Goal: Information Seeking & Learning: Learn about a topic

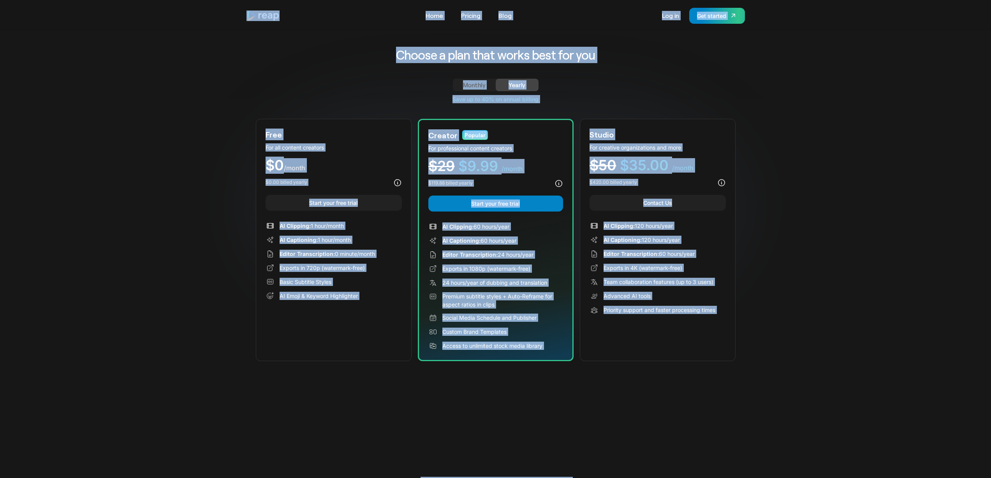
click at [707, 101] on div "Save up to 40% on annual billing" at bounding box center [496, 99] width 480 height 8
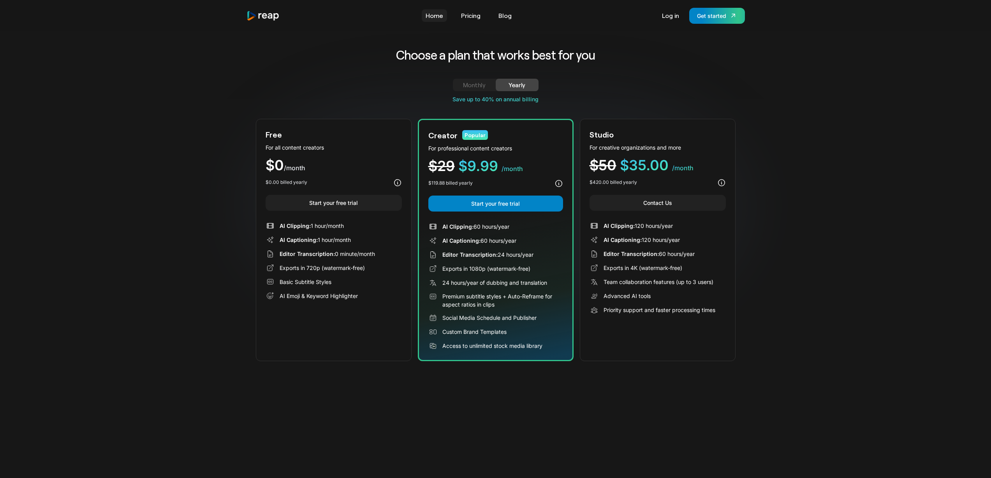
click at [434, 14] on link "Home" at bounding box center [434, 15] width 25 height 12
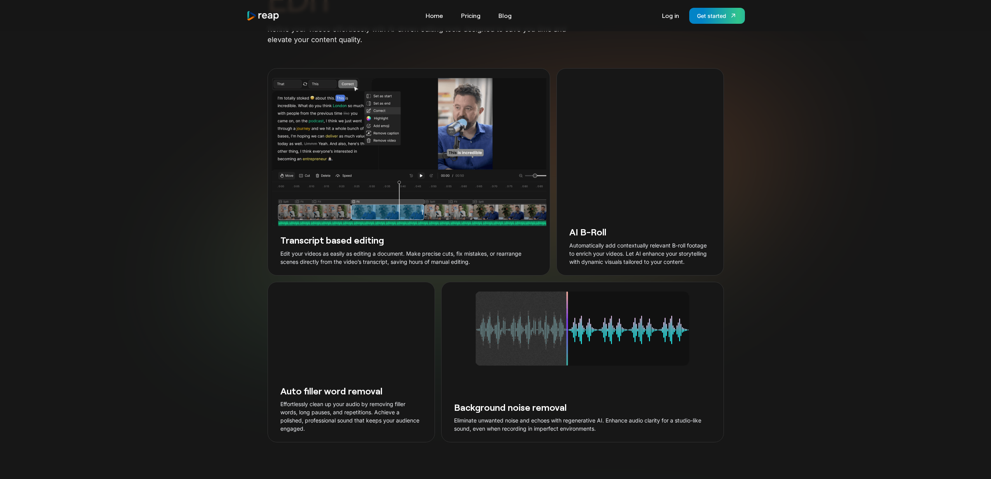
scroll to position [1454, 0]
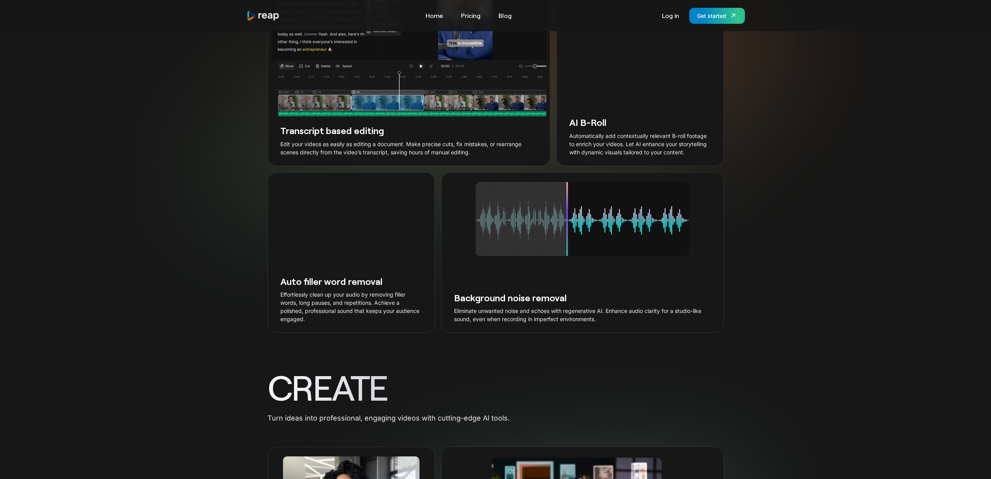
click at [35, 289] on div "EDIT Refine your videos effortlessly with AI-driven editing tools designed to s…" at bounding box center [495, 99] width 991 height 467
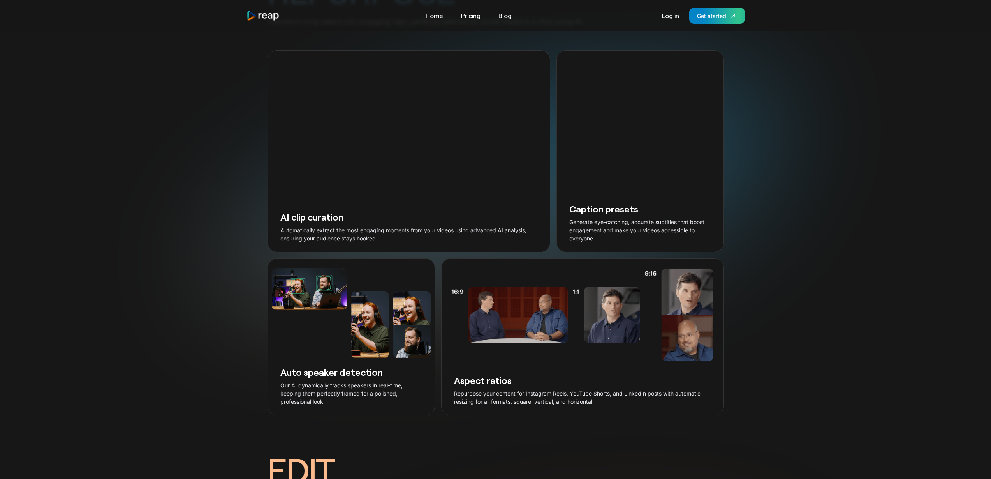
scroll to position [0, 0]
